Goal: Task Accomplishment & Management: Manage account settings

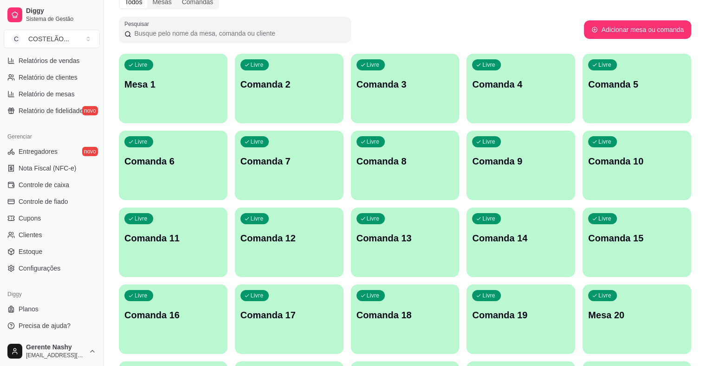
scroll to position [47, 0]
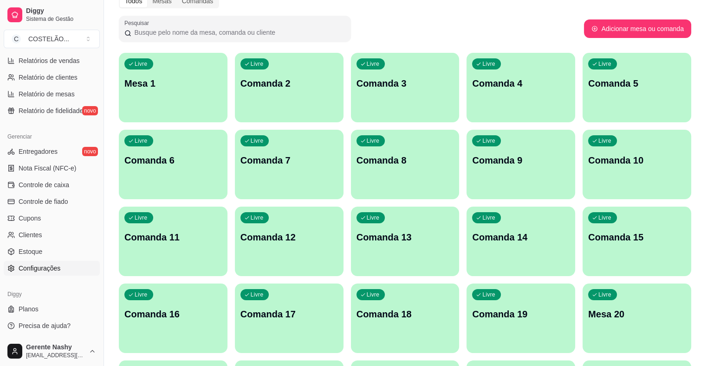
click at [53, 270] on span "Configurações" at bounding box center [40, 268] width 42 height 9
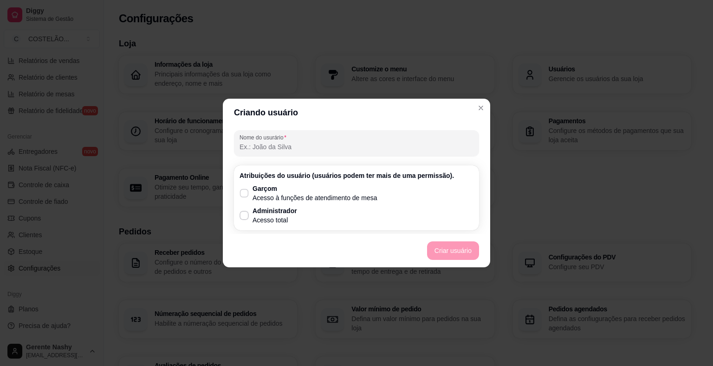
click at [250, 193] on label "Garçom Acesso à funções de atendimento de mesa" at bounding box center [308, 193] width 145 height 26
click at [245, 195] on input "Garçom Acesso à funções de atendimento de mesa" at bounding box center [242, 198] width 6 height 6
checkbox input "true"
click at [297, 143] on input "Nome do usurário" at bounding box center [356, 146] width 234 height 9
type input "t"
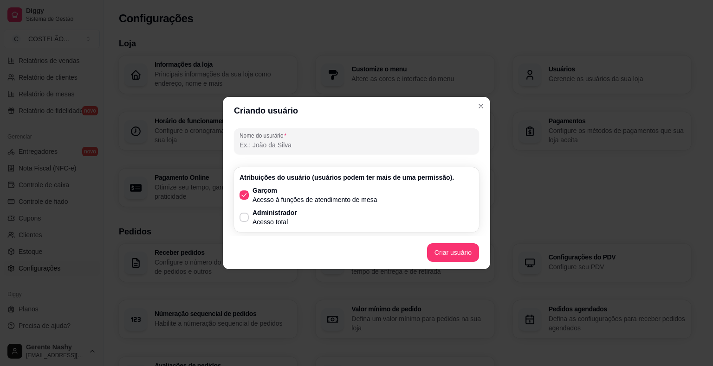
type input "R"
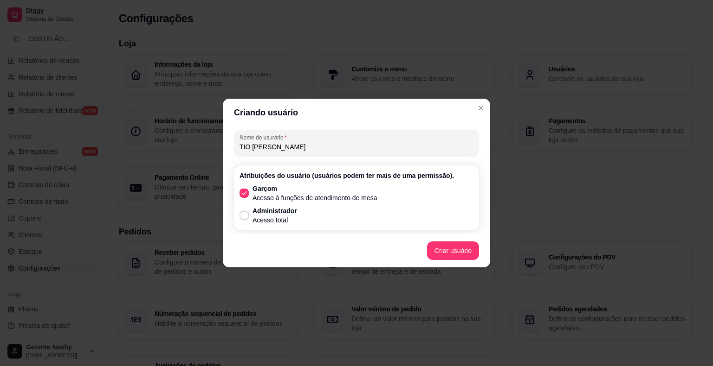
type input "TIO [PERSON_NAME]"
click at [458, 249] on footer "Criar usuário" at bounding box center [356, 250] width 267 height 33
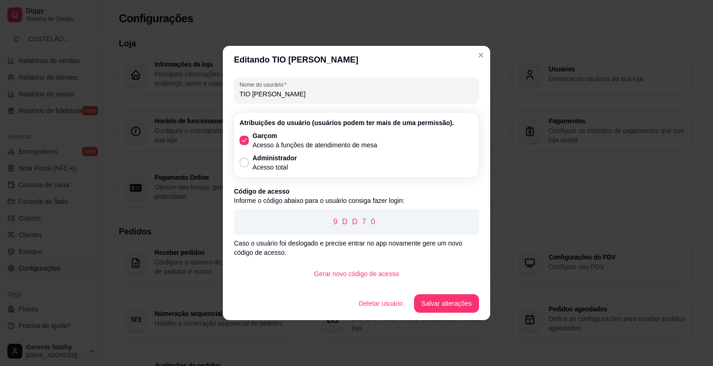
click at [436, 311] on button "Salvar alterações" at bounding box center [446, 304] width 65 height 19
click at [485, 49] on div "Usuários Gerente Nashy Garçom, Administrador [PERSON_NAME] TIO [PERSON_NAME] Cr…" at bounding box center [356, 183] width 713 height 366
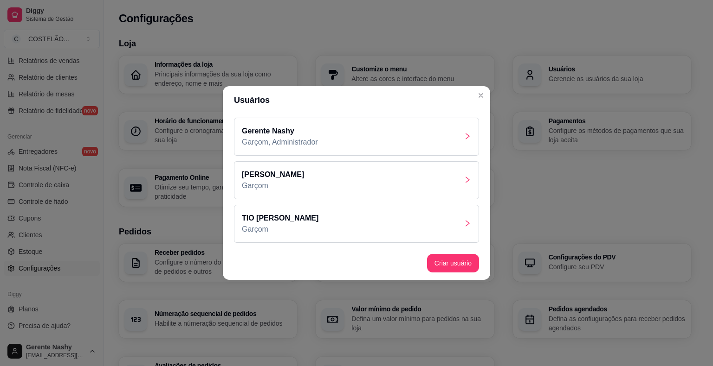
click at [360, 184] on div "[PERSON_NAME]" at bounding box center [356, 180] width 245 height 38
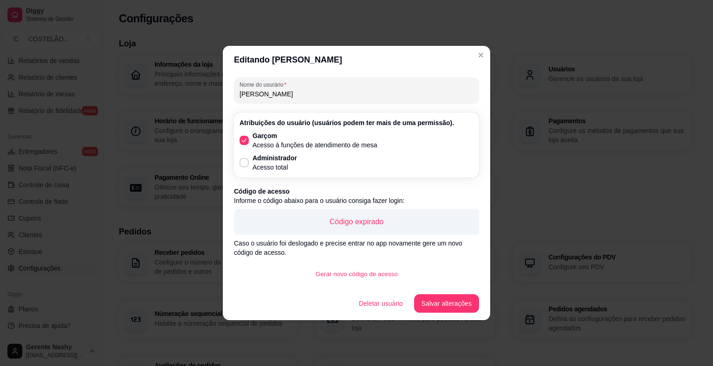
click at [369, 265] on button "Gerar novo código de acesso" at bounding box center [356, 274] width 96 height 18
click at [434, 299] on button "Salvar alterações" at bounding box center [446, 304] width 63 height 18
click at [477, 52] on div "Usuários Gerente Nashy Garçom, Administrador [PERSON_NAME] TIO [PERSON_NAME] Cr…" at bounding box center [356, 183] width 713 height 366
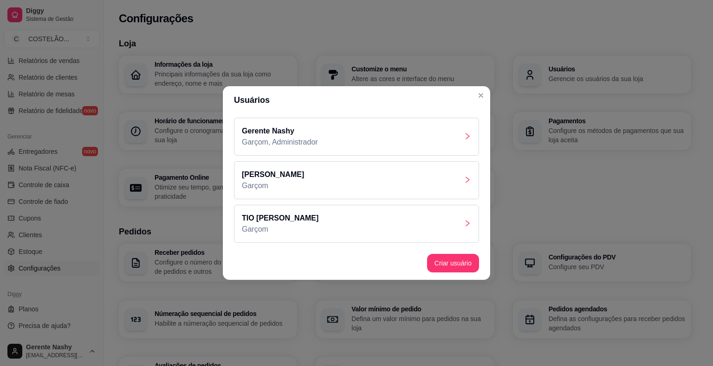
click at [482, 92] on div "Customize o menu Altere as cores e interface do menu" at bounding box center [404, 75] width 178 height 38
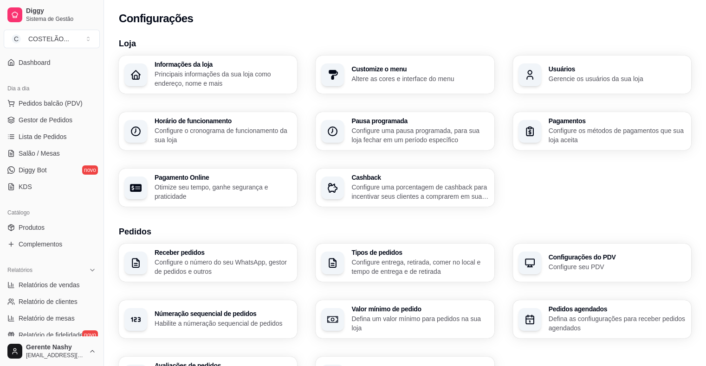
scroll to position [74, 0]
click at [45, 152] on span "Salão / Mesas" at bounding box center [39, 155] width 41 height 9
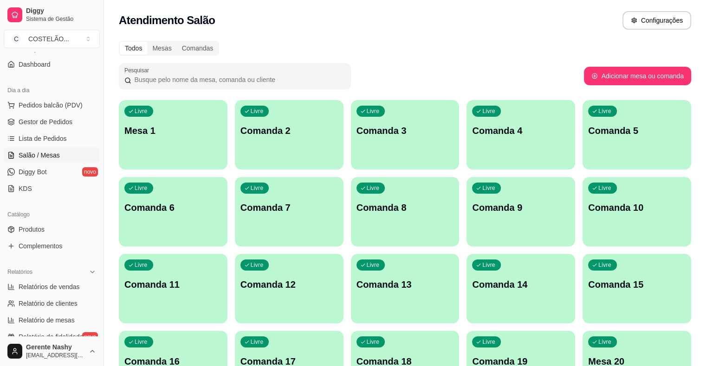
click at [510, 46] on div "Todos Mesas Comandas" at bounding box center [405, 48] width 572 height 15
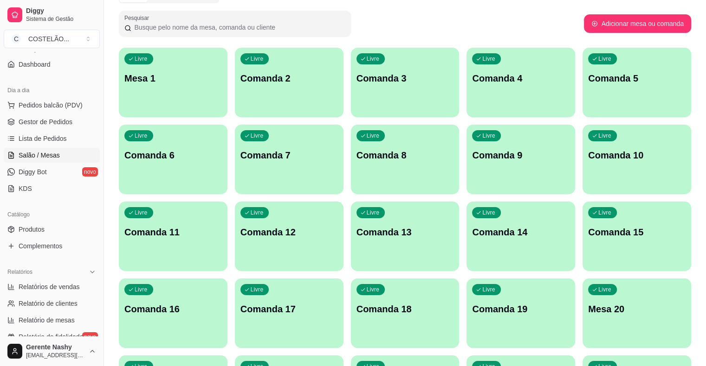
scroll to position [62, 0]
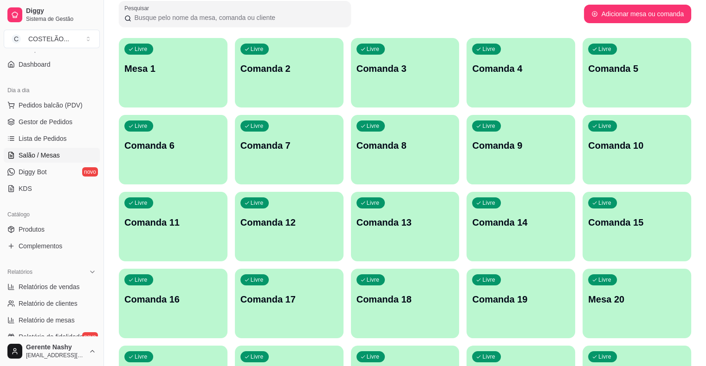
click at [184, 94] on div "Livre Mesa 1" at bounding box center [173, 67] width 109 height 58
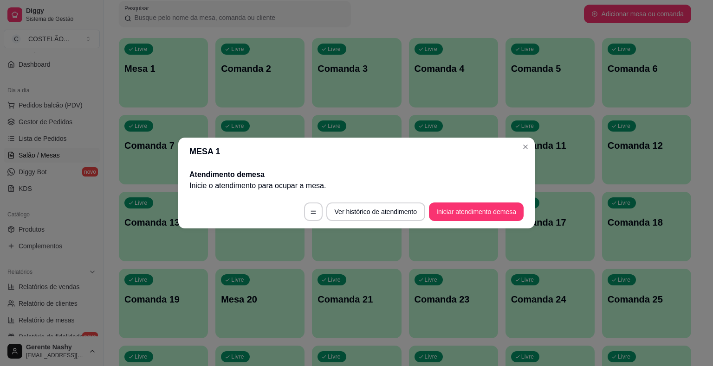
click at [530, 147] on p "Comanda 11" at bounding box center [550, 145] width 78 height 13
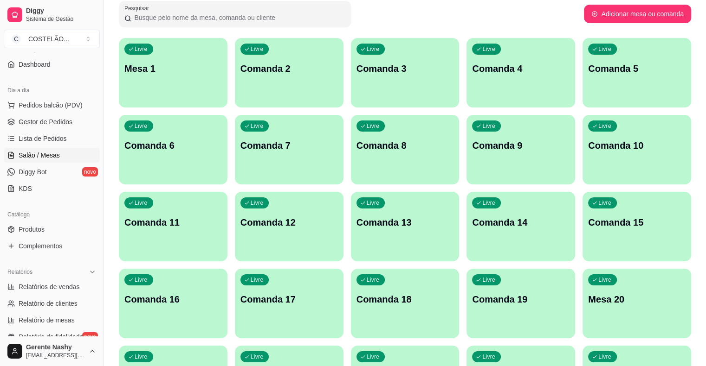
click at [312, 14] on input "Pesquisar" at bounding box center [238, 17] width 214 height 9
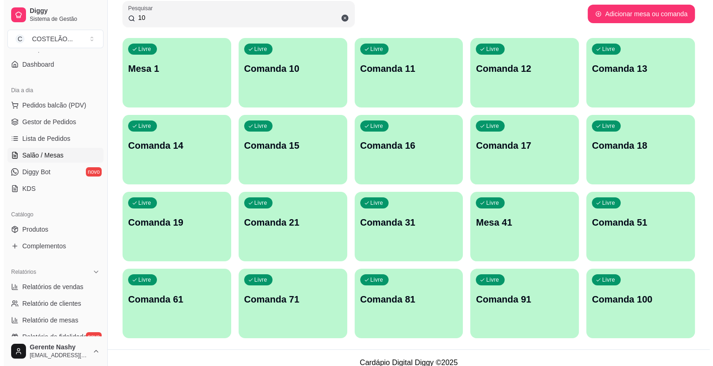
scroll to position [0, 0]
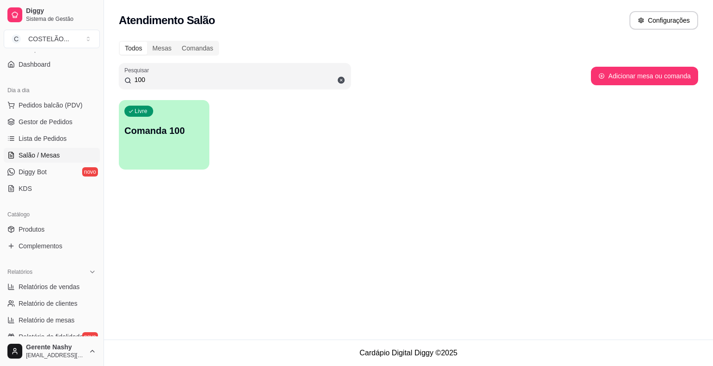
type input "100"
click at [187, 146] on div "Livre Comanda 100" at bounding box center [164, 129] width 90 height 58
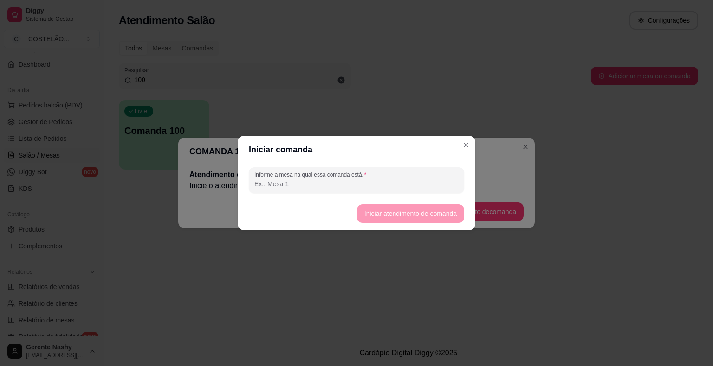
click at [362, 176] on label "Informe a mesa na qual essa comanda está." at bounding box center [311, 175] width 115 height 8
click at [362, 180] on input "Informe a mesa na qual essa comanda está." at bounding box center [356, 184] width 204 height 9
type input "SOCORRO"
click at [411, 221] on button "Iniciar atendimento de comanda" at bounding box center [410, 214] width 107 height 19
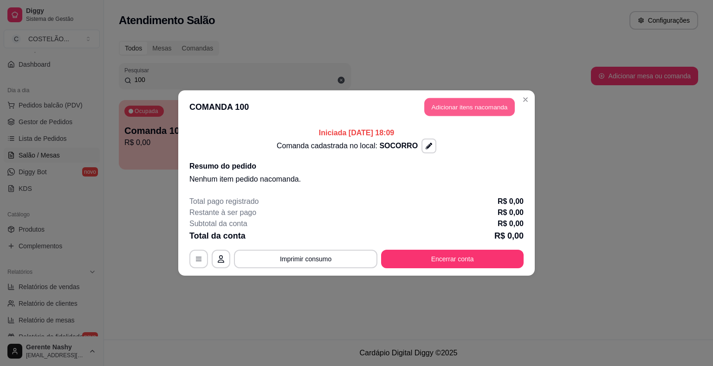
click at [434, 109] on button "Adicionar itens na comanda" at bounding box center [469, 107] width 90 height 18
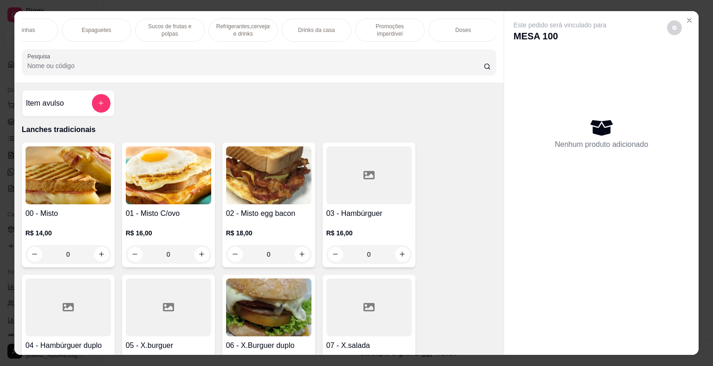
scroll to position [0, 777]
click at [236, 28] on p "Refrigerantes,cervejas e drinks" at bounding box center [232, 30] width 54 height 15
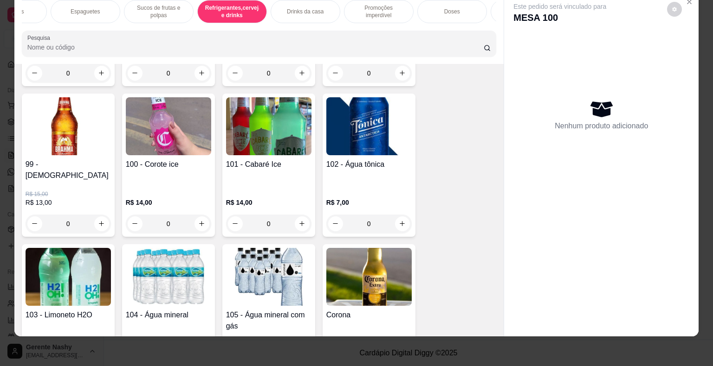
scroll to position [6149, 0]
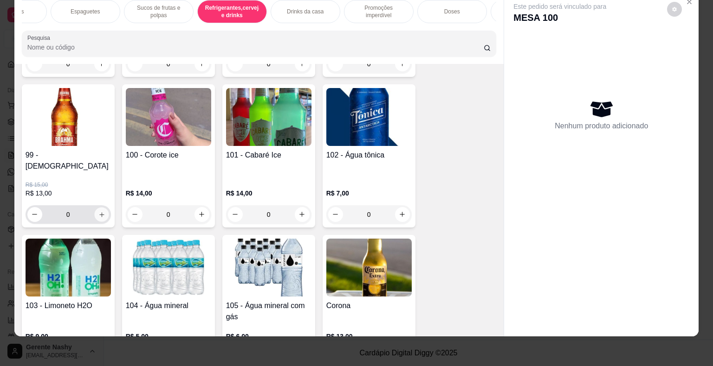
click at [98, 211] on icon "increase-product-quantity" at bounding box center [101, 214] width 7 height 7
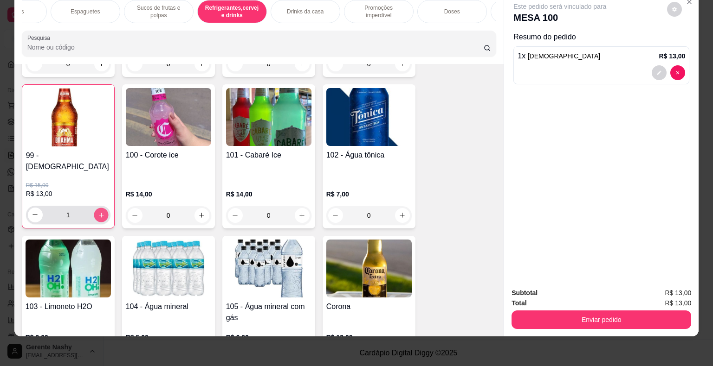
click at [97, 212] on icon "increase-product-quantity" at bounding box center [100, 215] width 7 height 7
type input "2"
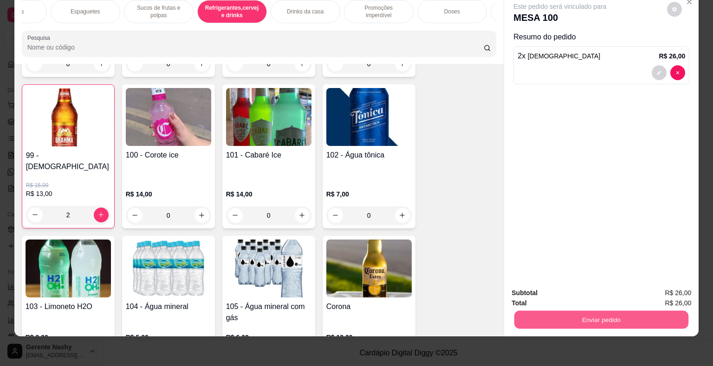
click at [564, 311] on button "Enviar pedido" at bounding box center [601, 320] width 174 height 18
click at [649, 285] on button "Sim, quero registrar" at bounding box center [658, 290] width 67 height 17
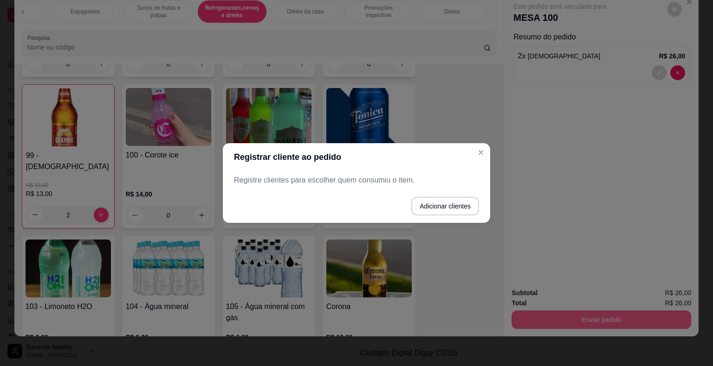
click at [479, 159] on div "91 - Refrigerante de 2 litros R$ 20,00 0 92 - Refrigerante de 1 litro R$ 12,00 …" at bounding box center [259, 218] width 475 height 835
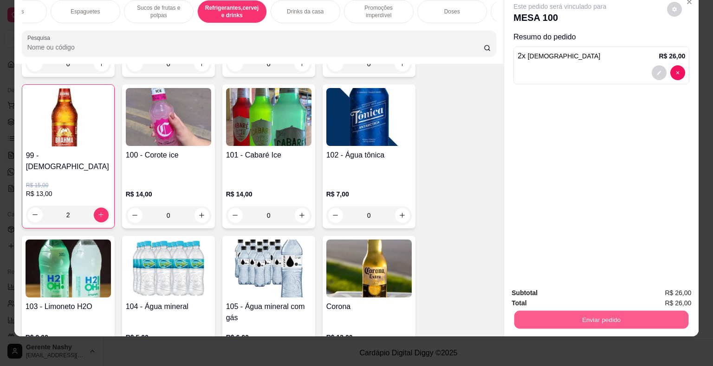
click at [581, 313] on button "Enviar pedido" at bounding box center [601, 320] width 174 height 18
click at [563, 291] on button "Não registrar e enviar pedido" at bounding box center [570, 291] width 96 height 18
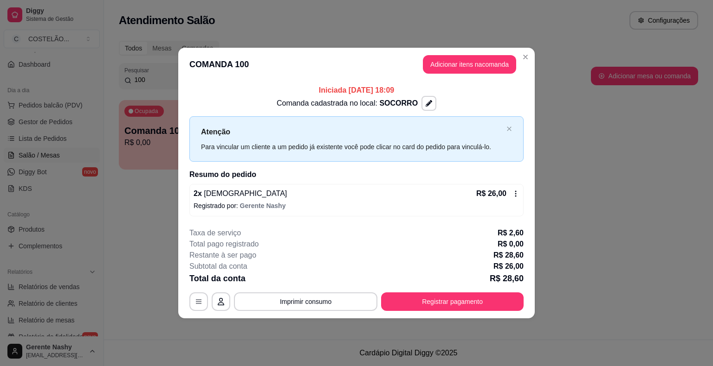
click at [560, 115] on div "Ocupada Comanda 100 R$ 0,00 00:00" at bounding box center [408, 135] width 579 height 70
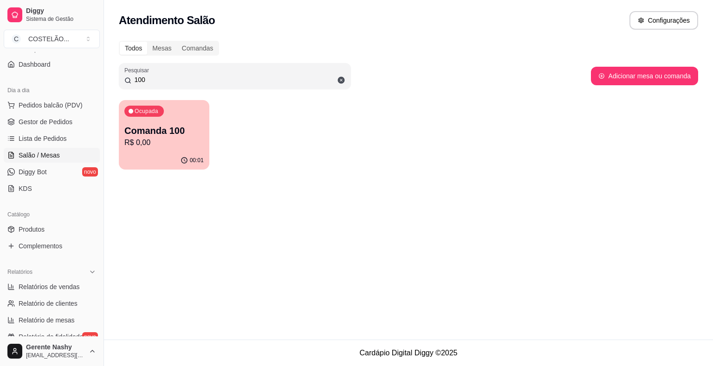
click at [344, 74] on div "100" at bounding box center [234, 76] width 221 height 19
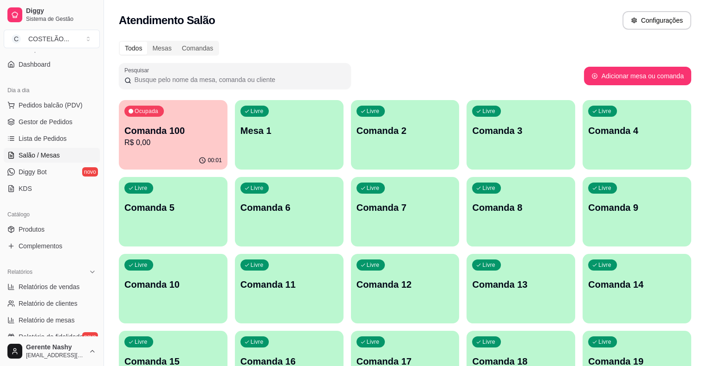
click at [273, 148] on div "Livre Mesa 1" at bounding box center [289, 129] width 109 height 58
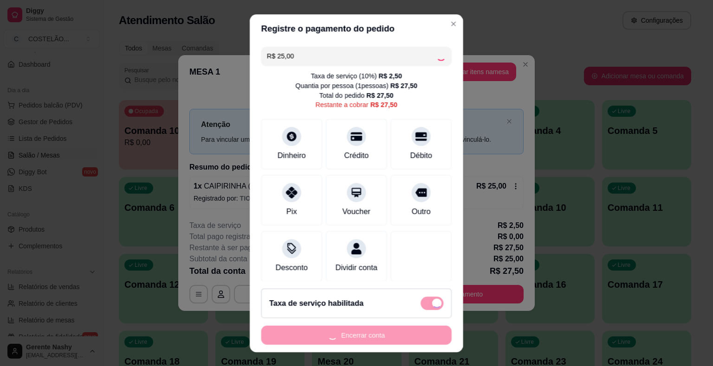
scroll to position [5, 0]
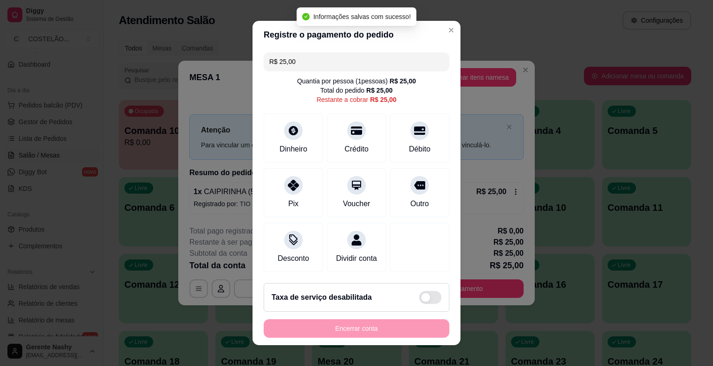
click at [425, 302] on span at bounding box center [430, 297] width 22 height 13
click at [424, 301] on input "checkbox" at bounding box center [421, 298] width 6 height 6
checkbox input "false"
type input "R$ 27,50"
checkbox input "true"
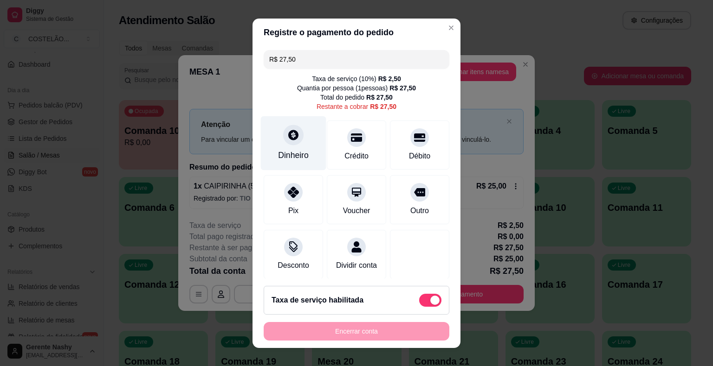
click at [293, 156] on div "Dinheiro" at bounding box center [293, 155] width 31 height 12
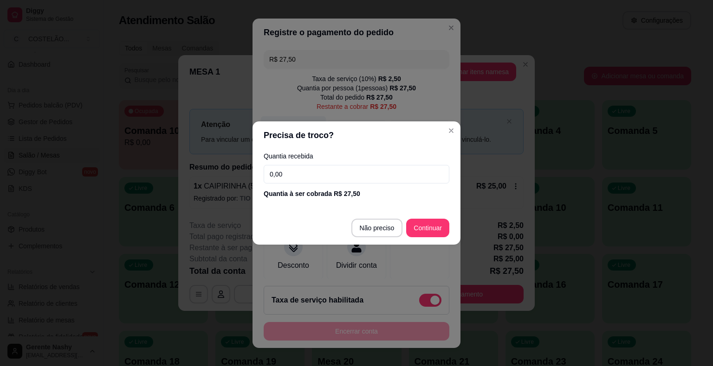
click at [425, 235] on div at bounding box center [419, 254] width 59 height 49
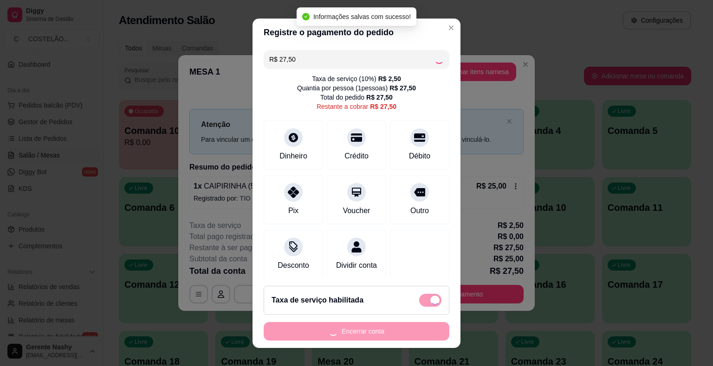
type input "R$ 0,00"
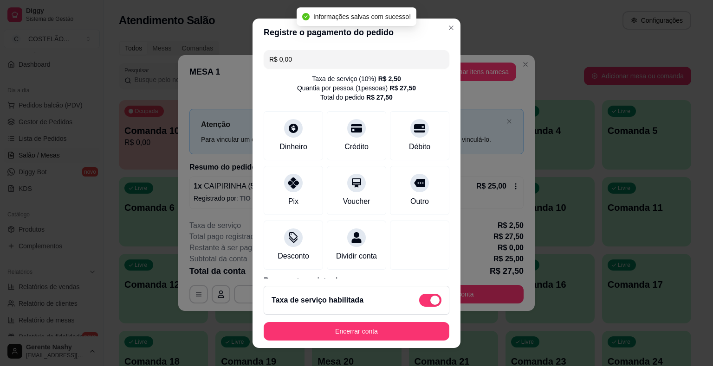
click at [358, 330] on button "Encerrar conta" at bounding box center [356, 331] width 186 height 19
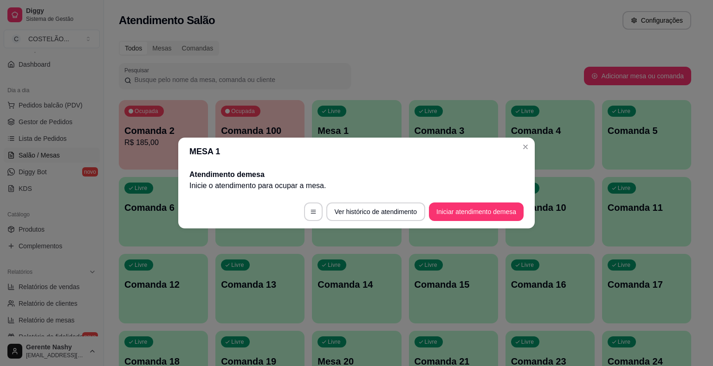
click at [525, 145] on div "Livre Comanda 4" at bounding box center [549, 129] width 89 height 58
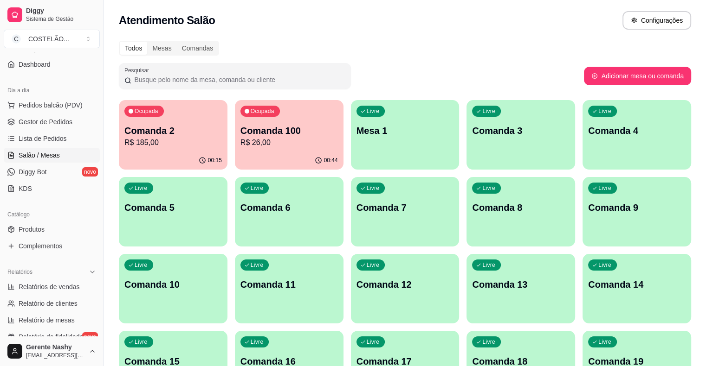
click at [251, 151] on div "Ocupada Comanda 100 R$ 26,00" at bounding box center [289, 125] width 109 height 51
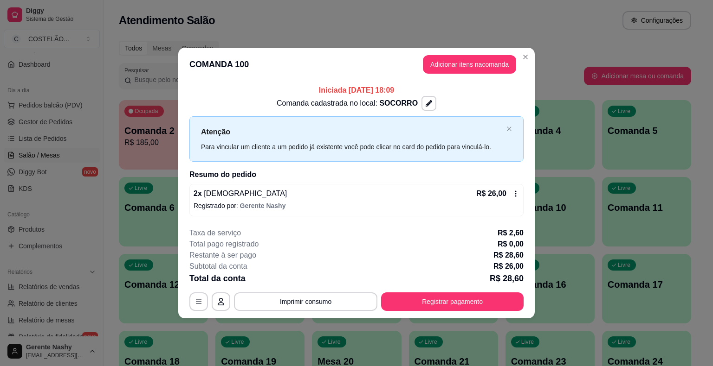
click at [579, 5] on div "Atendimento Salão Configurações" at bounding box center [405, 17] width 602 height 35
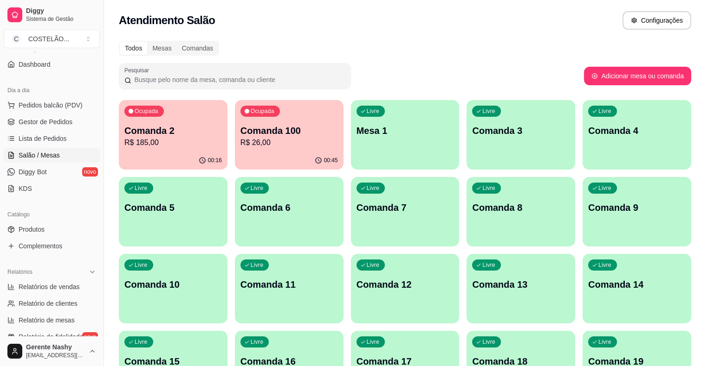
click at [171, 141] on p "R$ 185,00" at bounding box center [172, 142] width 97 height 11
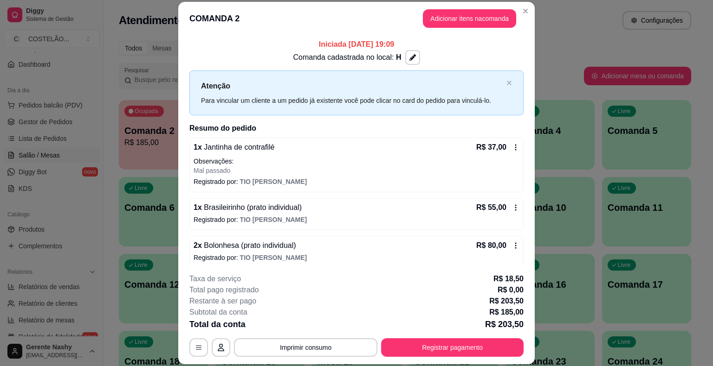
click at [560, 45] on div "Todos Mesas Comandas" at bounding box center [405, 48] width 572 height 15
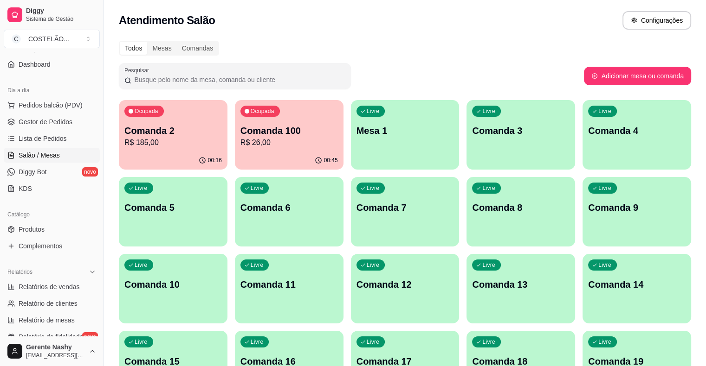
click at [173, 139] on p "R$ 185,00" at bounding box center [172, 142] width 97 height 11
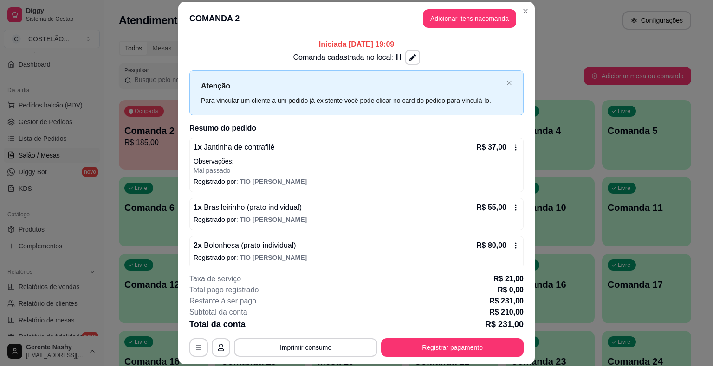
click at [552, 22] on div "Atendimento Salão Configurações" at bounding box center [405, 20] width 572 height 19
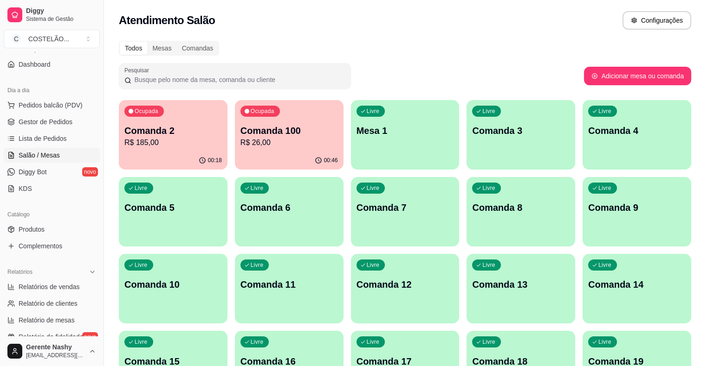
click at [176, 131] on p "Comanda 2" at bounding box center [172, 130] width 97 height 13
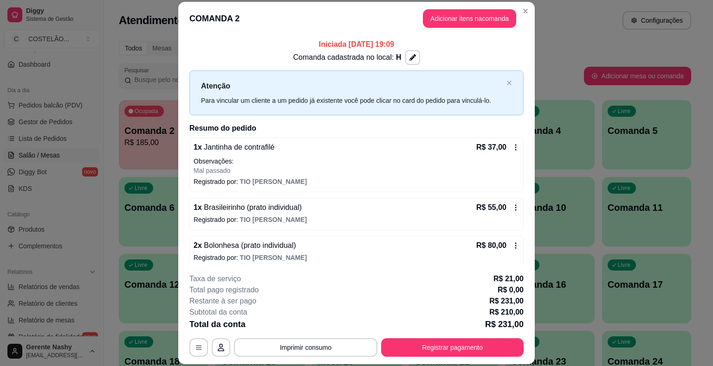
click at [409, 58] on icon "button" at bounding box center [412, 57] width 6 height 6
click at [580, 17] on div "Atendimento Salão Configurações" at bounding box center [405, 20] width 572 height 19
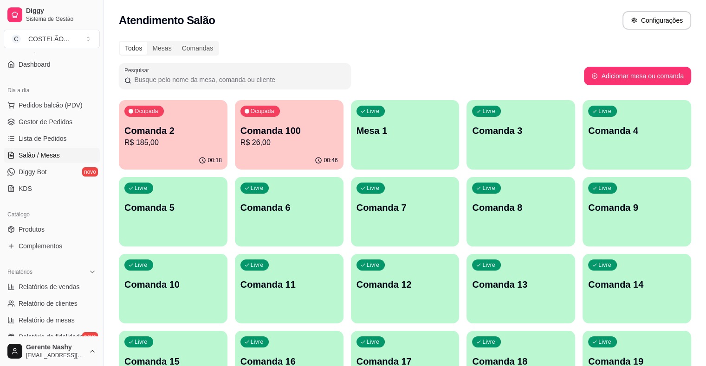
click at [405, 53] on div "Todos Mesas Comandas" at bounding box center [405, 48] width 572 height 15
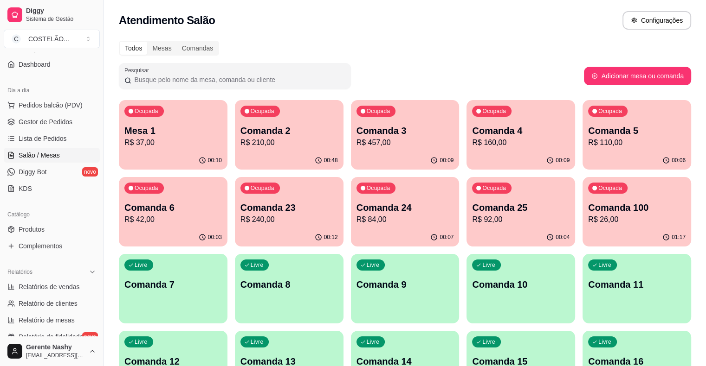
click at [175, 154] on div "00:10" at bounding box center [173, 161] width 109 height 18
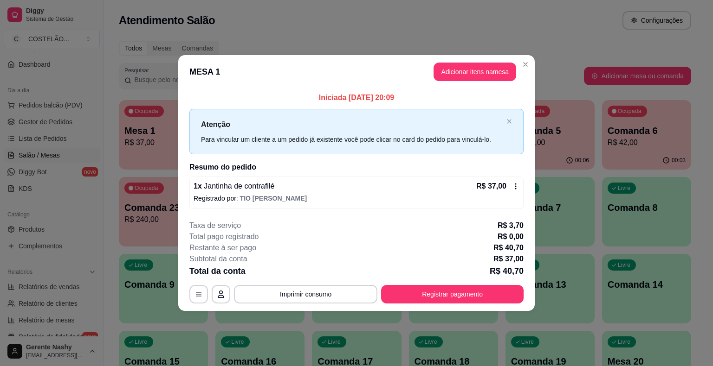
click at [524, 20] on div "Atendimento Salão Configurações" at bounding box center [405, 20] width 572 height 19
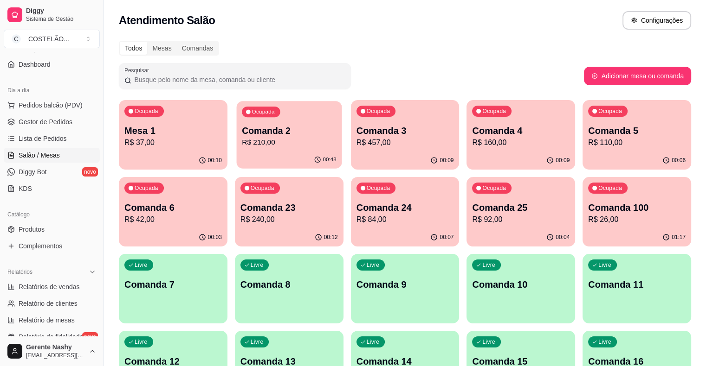
click at [276, 141] on p "R$ 210,00" at bounding box center [289, 142] width 95 height 11
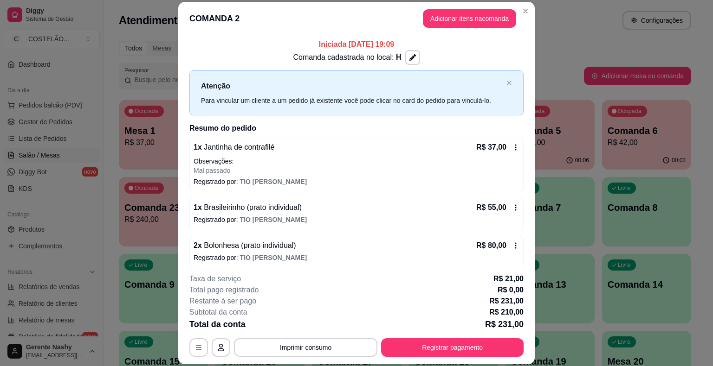
click at [570, 46] on div "Todos Mesas Comandas" at bounding box center [405, 48] width 572 height 15
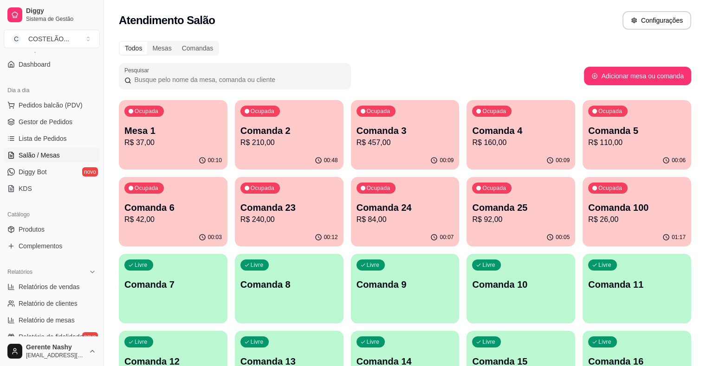
click at [361, 142] on p "R$ 457,00" at bounding box center [404, 142] width 97 height 11
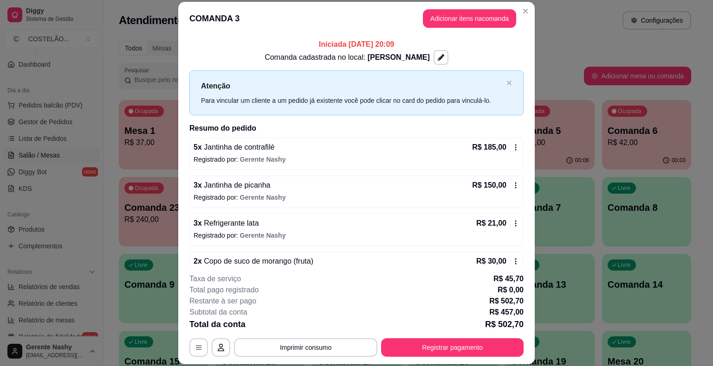
click at [568, 30] on div "Atendimento Salão Configurações" at bounding box center [405, 17] width 602 height 35
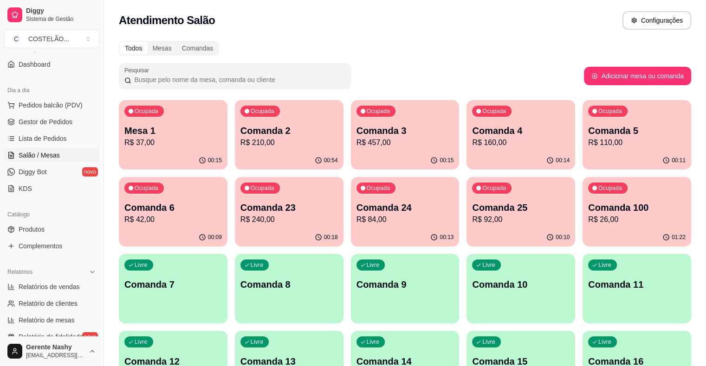
click at [258, 143] on p "R$ 210,00" at bounding box center [288, 142] width 97 height 11
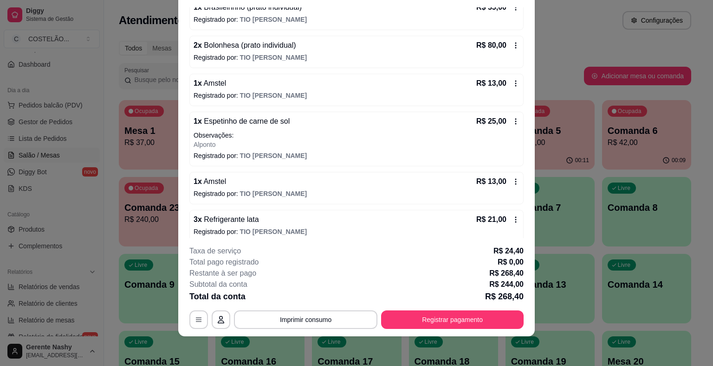
scroll to position [179, 0]
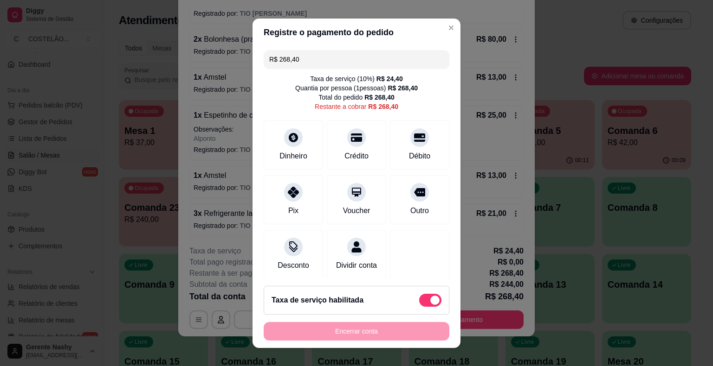
click at [380, 61] on input "R$ 268,40" at bounding box center [356, 59] width 174 height 19
type input "R$ 35,00"
click at [294, 148] on div "Dinheiro" at bounding box center [293, 143] width 65 height 54
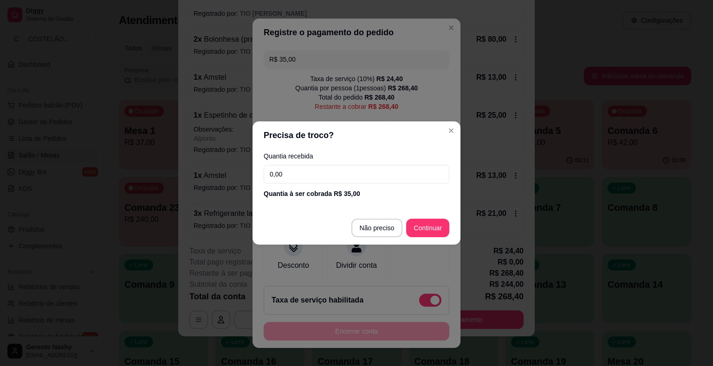
click at [304, 171] on input "0,00" at bounding box center [356, 174] width 186 height 19
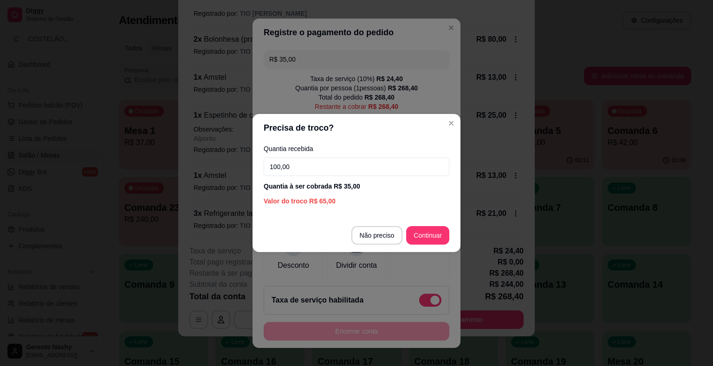
type input "100,00"
click at [425, 240] on div at bounding box center [419, 254] width 59 height 49
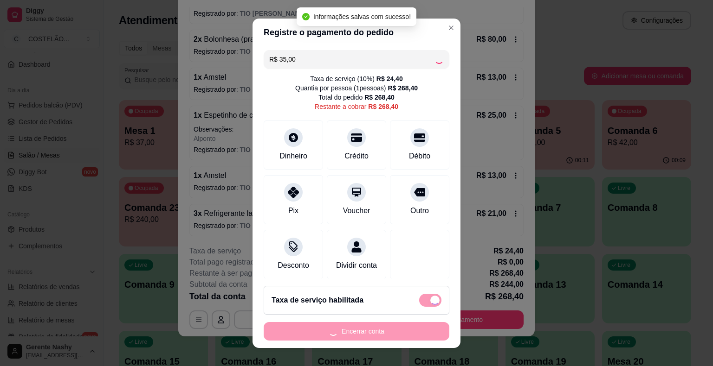
type input "R$ 233,40"
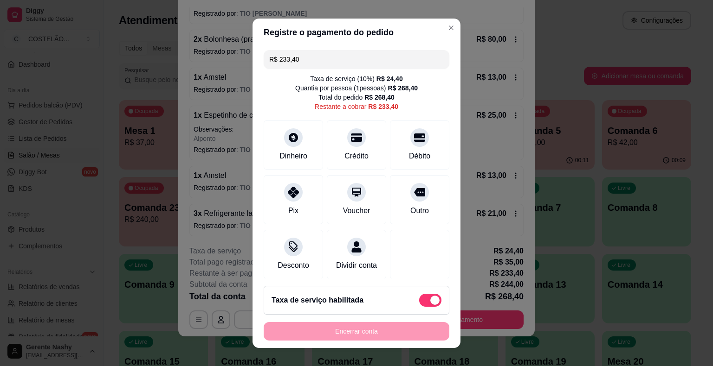
click at [438, 25] on div "1 x Jantinha de contrafilé R$ 37,00 Observações: Mal passado Registrado por: TI…" at bounding box center [356, 83] width 334 height 305
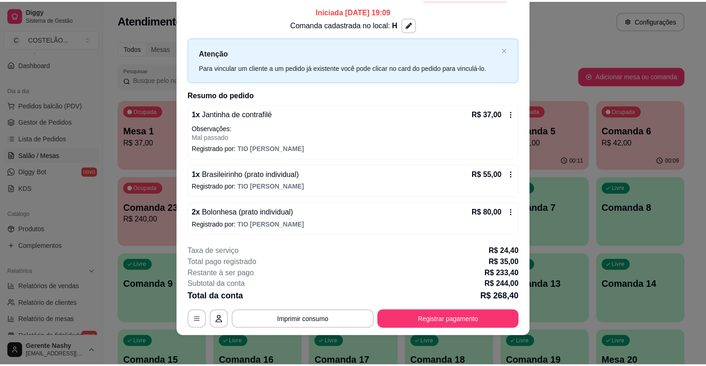
scroll to position [2, 0]
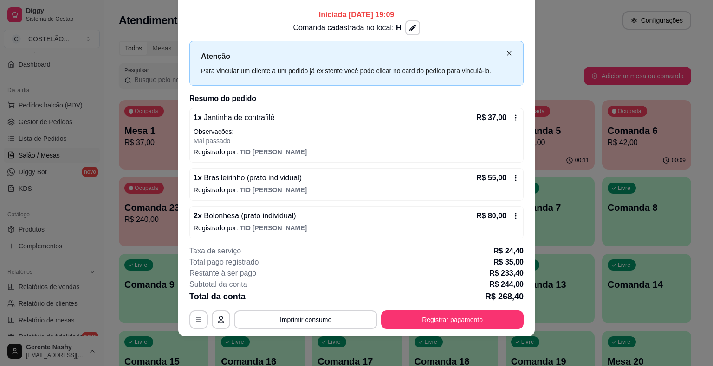
click at [506, 54] on icon "close" at bounding box center [509, 54] width 6 height 6
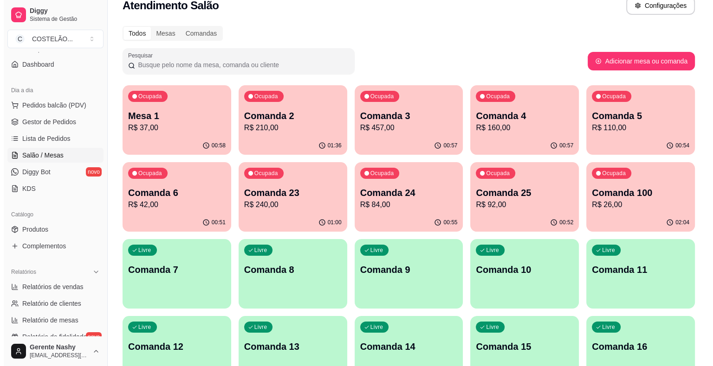
scroll to position [0, 0]
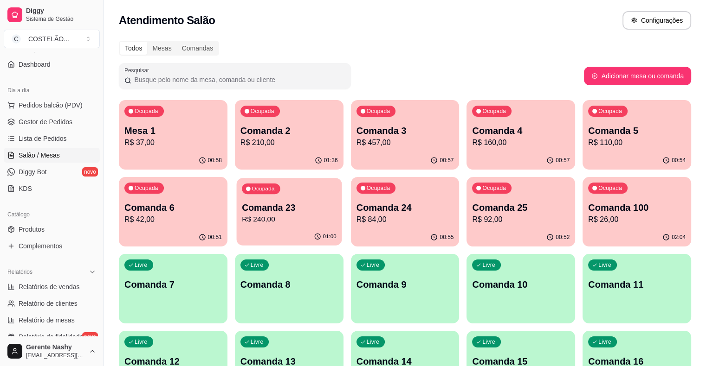
click at [242, 222] on p "R$ 240,00" at bounding box center [289, 219] width 95 height 11
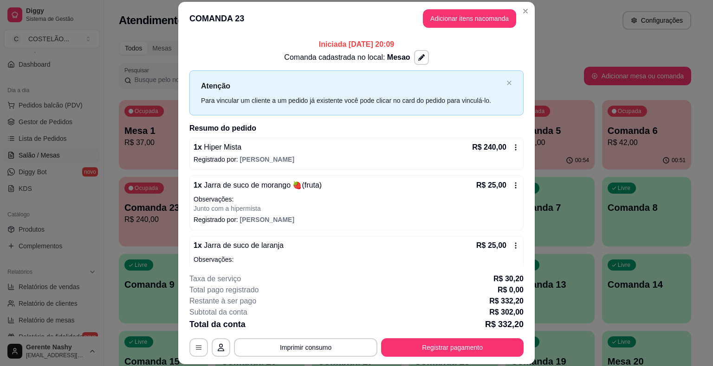
click at [326, 199] on p "Observações:" at bounding box center [356, 199] width 326 height 9
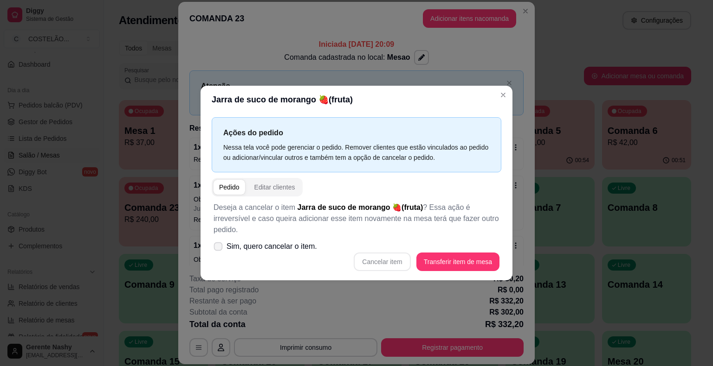
click at [214, 244] on icon at bounding box center [217, 246] width 7 height 5
click at [214, 249] on input "Sim, quero cancelar o item." at bounding box center [216, 252] width 6 height 6
checkbox input "true"
click at [389, 256] on button "Cancelar item" at bounding box center [381, 262] width 55 height 18
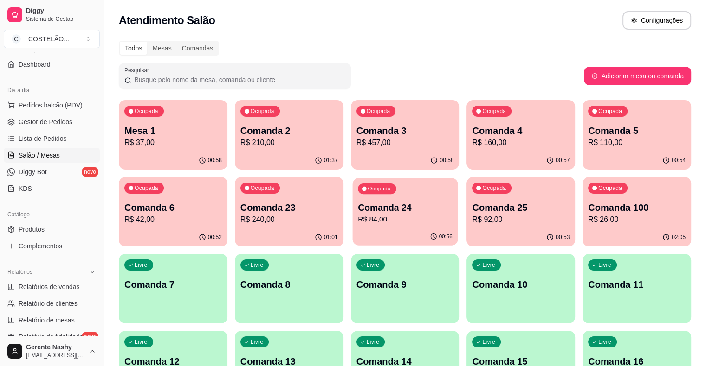
click at [358, 208] on p "Comanda 24" at bounding box center [405, 208] width 95 height 13
click at [236, 233] on div "01:07" at bounding box center [288, 237] width 105 height 18
click at [468, 229] on div "00:59" at bounding box center [520, 237] width 105 height 18
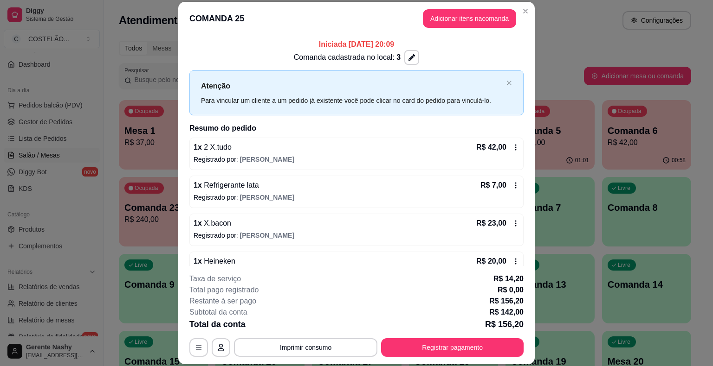
click at [325, 193] on p "Registrado por: [PERSON_NAME]" at bounding box center [356, 197] width 326 height 9
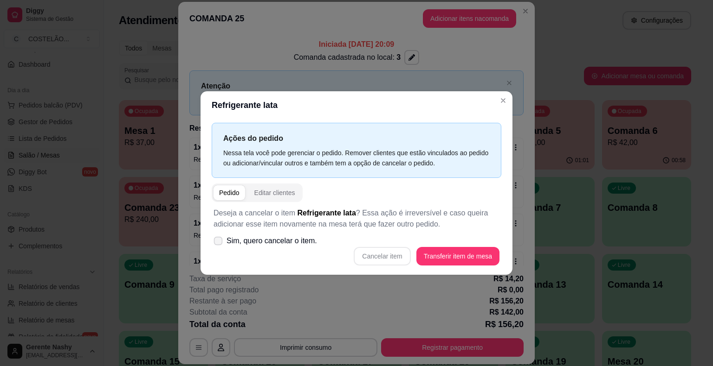
click at [241, 240] on span "Sim, quero cancelar o item." at bounding box center [271, 241] width 90 height 11
click at [219, 243] on input "Sim, quero cancelar o item." at bounding box center [216, 246] width 6 height 6
checkbox input "true"
click at [377, 256] on button "Cancelar item" at bounding box center [381, 257] width 55 height 18
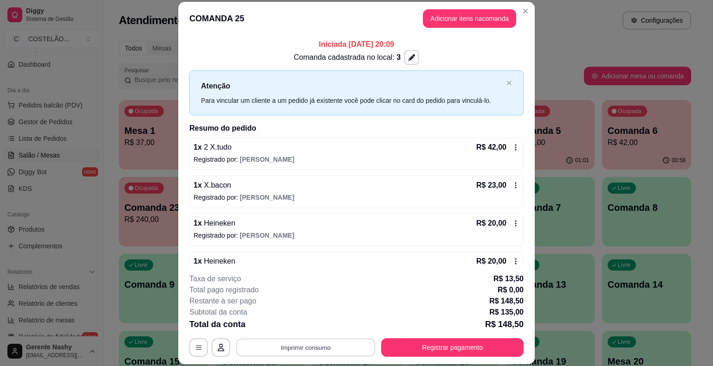
click at [330, 349] on button "Imprimir consumo" at bounding box center [305, 348] width 139 height 18
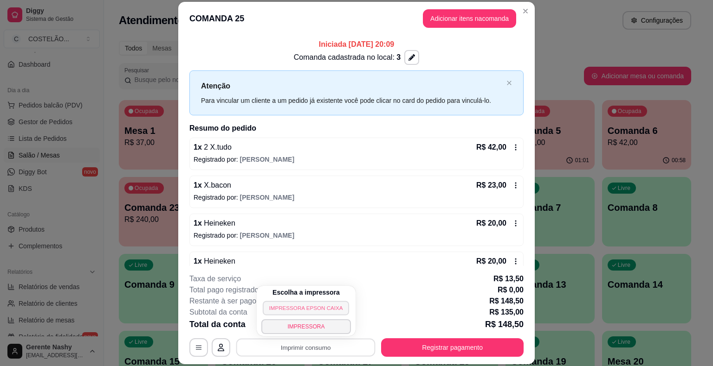
click at [323, 309] on button "IMPRESSORA EPSON CAIXA" at bounding box center [306, 308] width 86 height 14
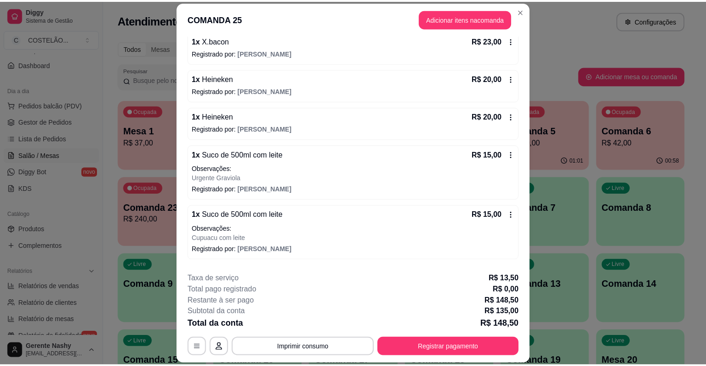
scroll to position [148, 0]
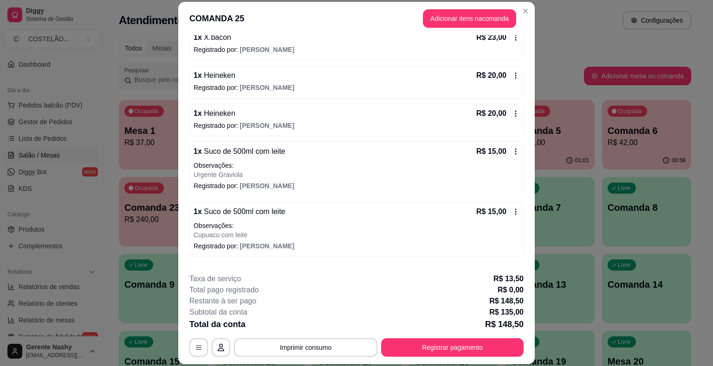
click at [259, 190] on div "1 x Suco de 500ml com leite R$ 15,00 Observações: Urgente Graviola Registrado p…" at bounding box center [356, 169] width 334 height 55
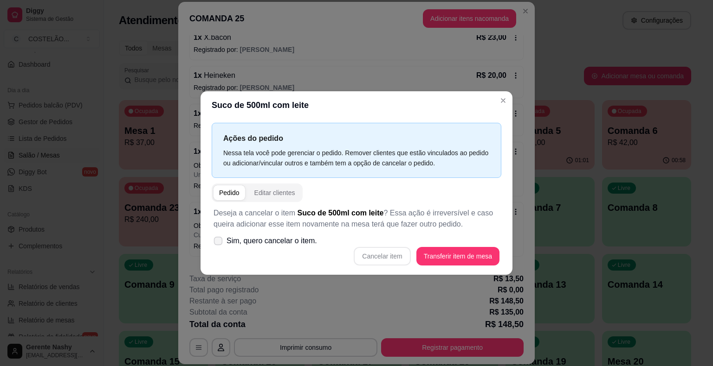
click at [260, 244] on span "Sim, quero cancelar o item." at bounding box center [271, 241] width 90 height 11
click at [219, 244] on input "Sim, quero cancelar o item." at bounding box center [216, 246] width 6 height 6
checkbox input "true"
click at [384, 259] on button "Cancelar item" at bounding box center [381, 256] width 57 height 19
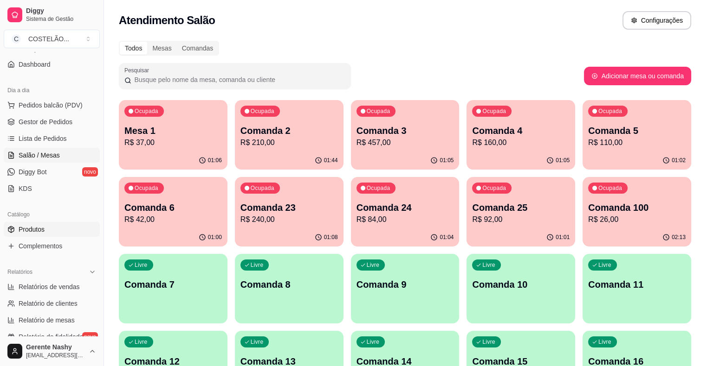
click at [31, 227] on span "Produtos" at bounding box center [32, 229] width 26 height 9
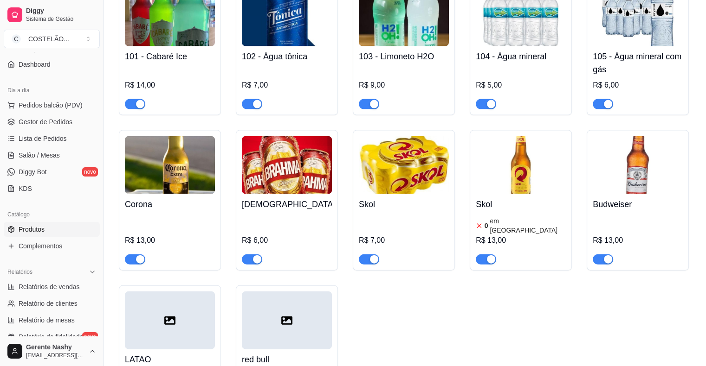
scroll to position [5600, 0]
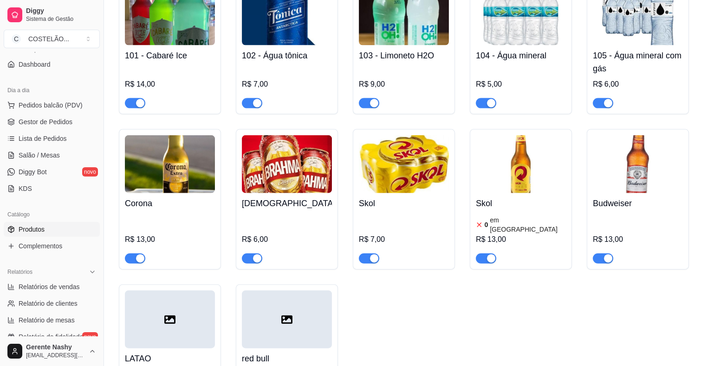
click at [544, 193] on div "Skol 0 em estoque R$ 13,00" at bounding box center [520, 228] width 90 height 71
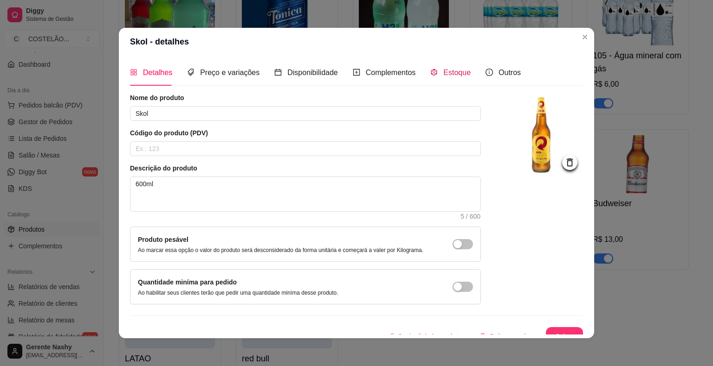
click at [449, 69] on span "Estoque" at bounding box center [456, 73] width 27 height 8
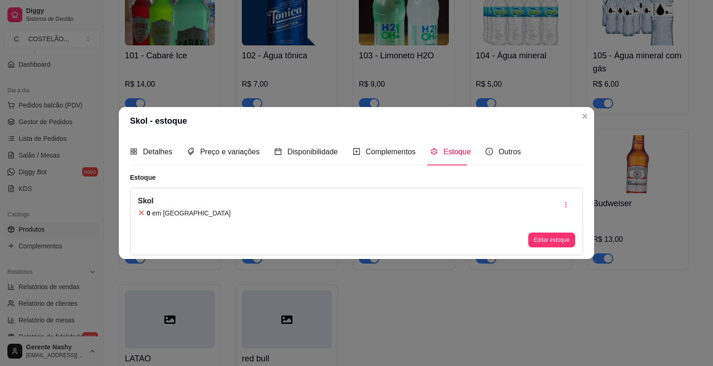
click at [530, 243] on button "Editar estoque" at bounding box center [551, 240] width 47 height 15
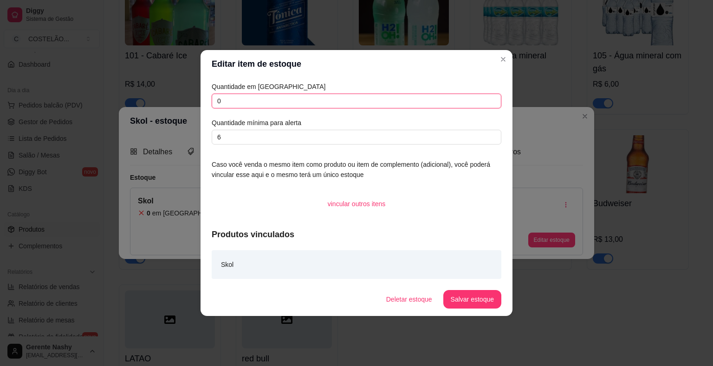
click at [347, 104] on input "0" at bounding box center [356, 101] width 289 height 15
type input "0"
type input "50"
click at [467, 302] on button "Salvar estoque" at bounding box center [472, 299] width 58 height 19
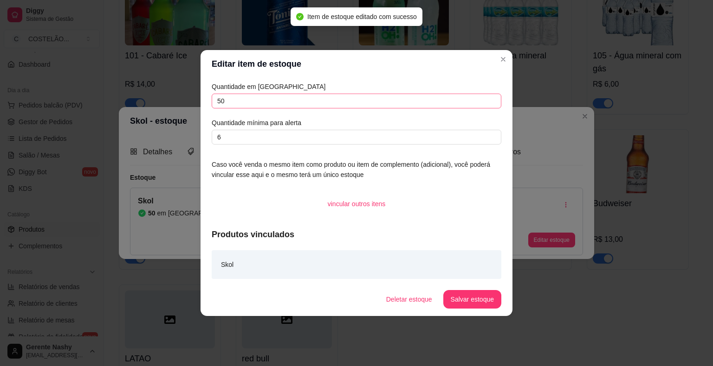
click at [457, 305] on button "Salvar estoque" at bounding box center [472, 299] width 58 height 19
click at [501, 65] on div "Skol - estoque Detalhes Preço e variações Disponibilidade Complementos Estoque …" at bounding box center [356, 183] width 713 height 366
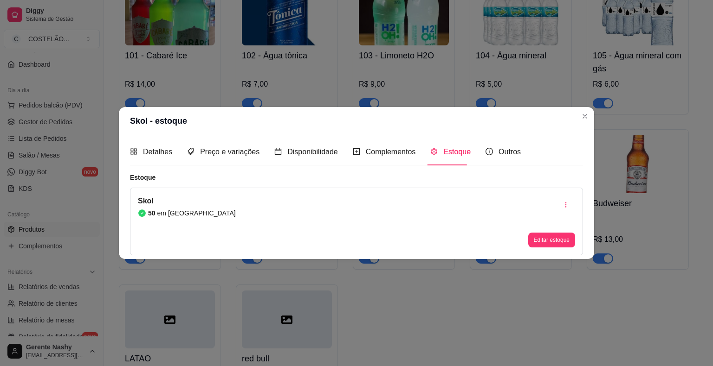
click at [578, 122] on header "Skol - estoque" at bounding box center [356, 121] width 475 height 28
click at [590, 129] on div "Budweiser R$ 13,00" at bounding box center [637, 199] width 102 height 141
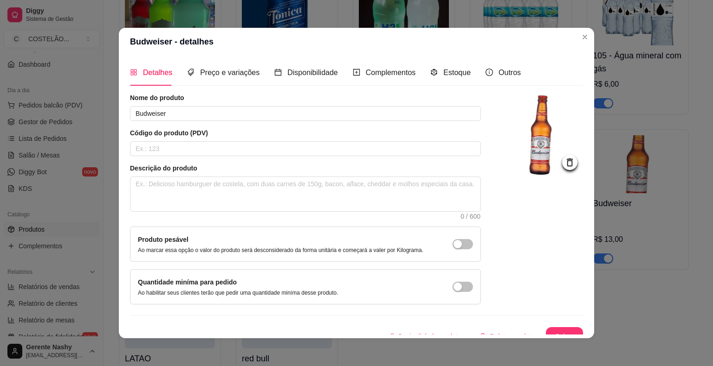
click at [576, 40] on div "91 - Refrigerante de 2 litros R$ 20,00 92 - Refrigerante de 1 litro R$ 12,00 93…" at bounding box center [405, 36] width 572 height 738
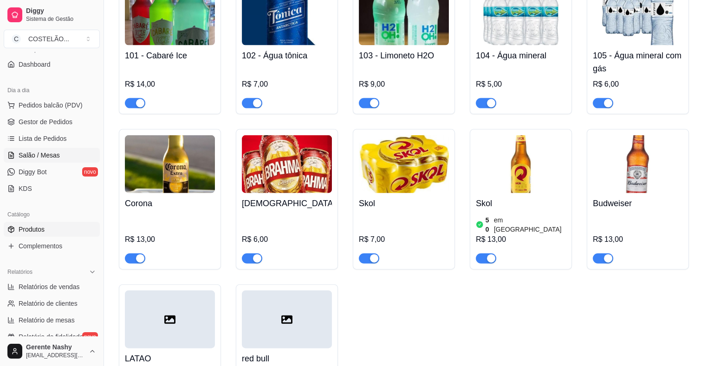
click at [43, 161] on link "Salão / Mesas" at bounding box center [52, 155] width 96 height 15
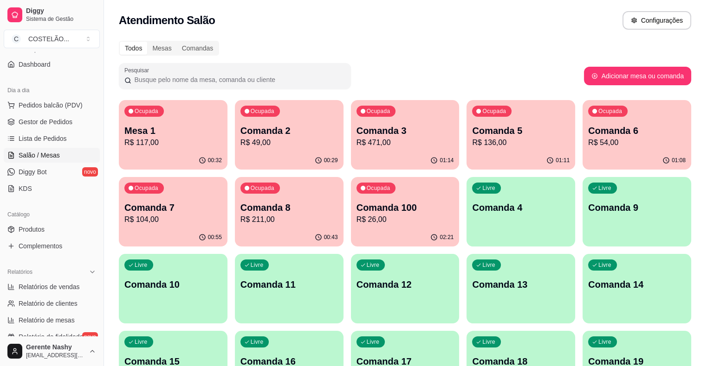
click at [371, 135] on p "Comanda 3" at bounding box center [404, 130] width 97 height 13
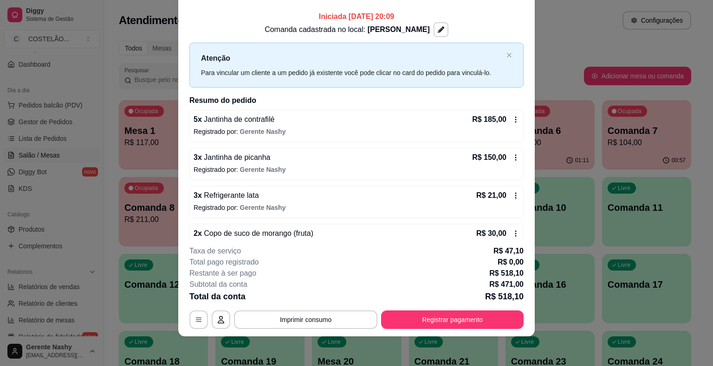
click at [564, 43] on div "Todos Mesas Comandas" at bounding box center [405, 48] width 572 height 15
